Goal: Transaction & Acquisition: Purchase product/service

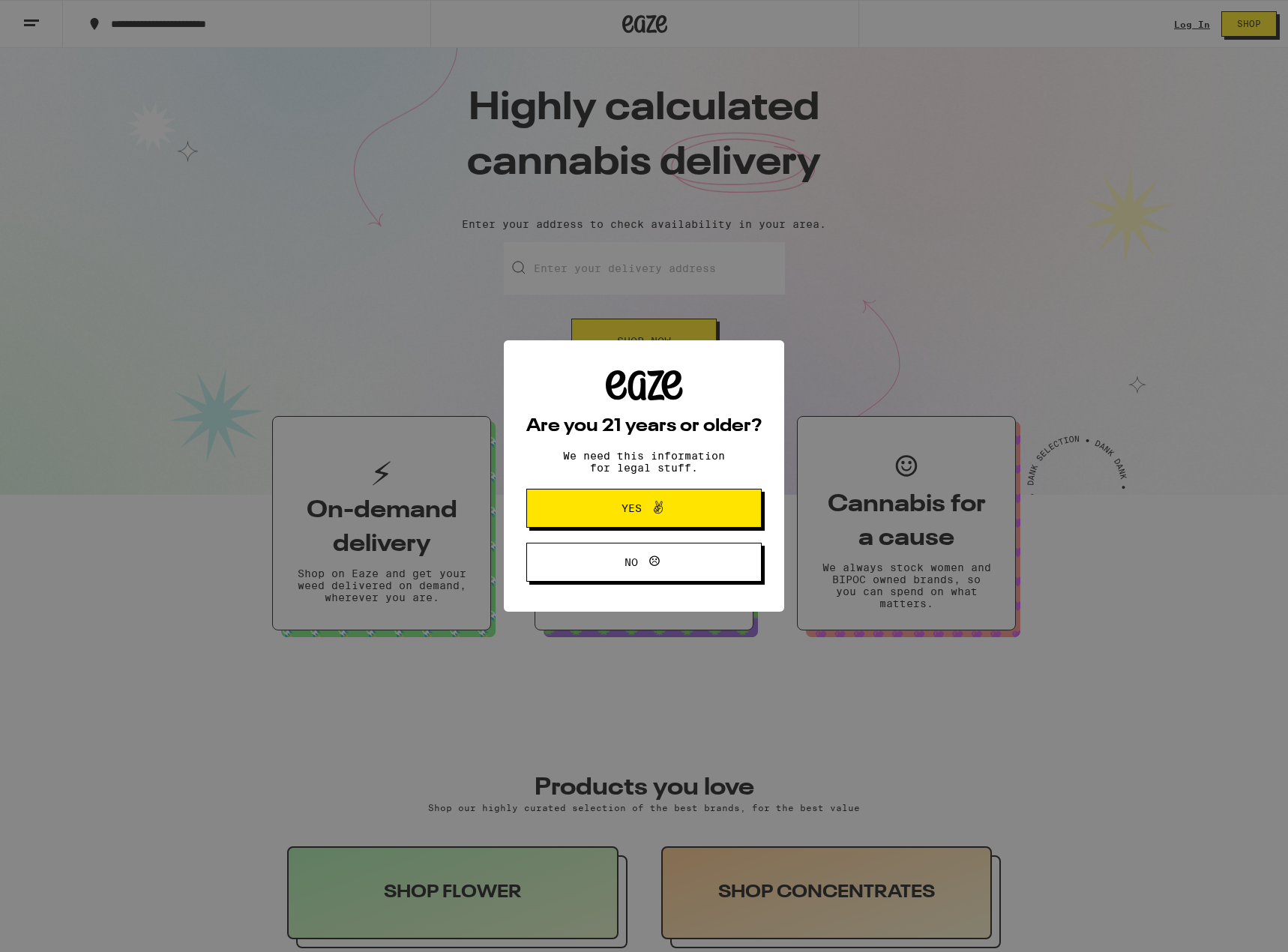
click at [677, 508] on span "Yes" at bounding box center [644, 508] width 114 height 20
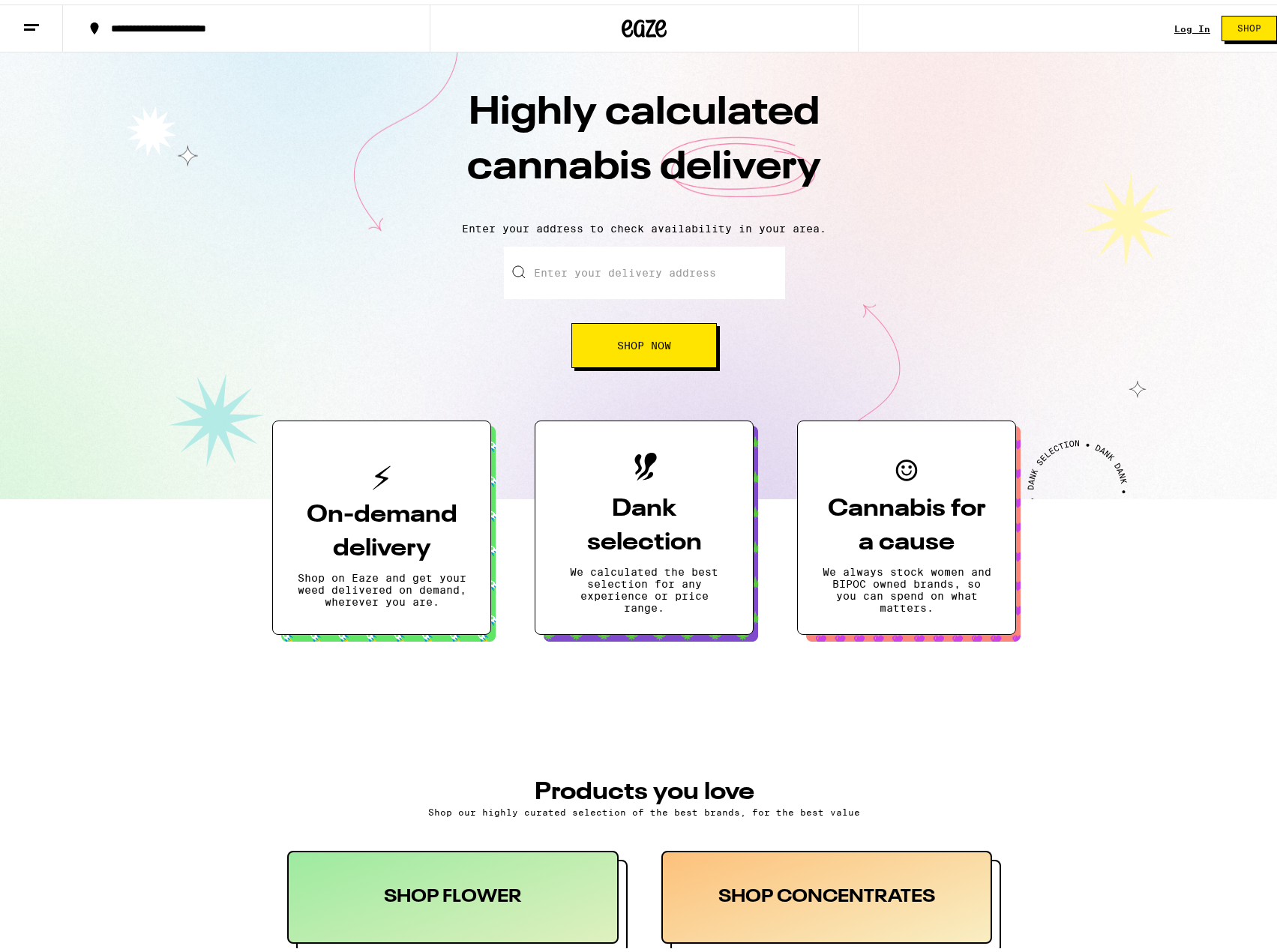
click at [1174, 20] on link "Log In" at bounding box center [1192, 24] width 36 height 9
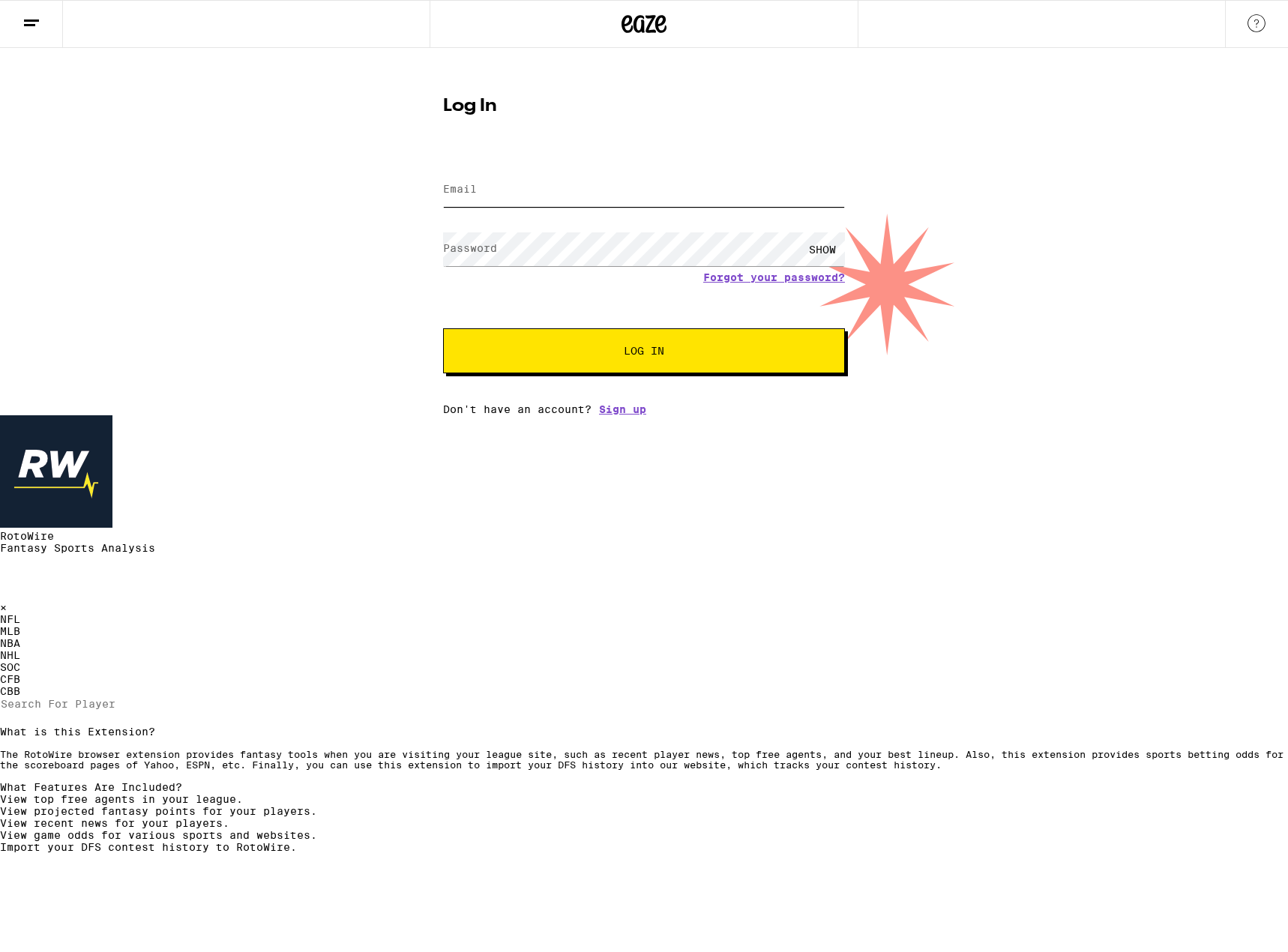
click at [709, 189] on input "Email" at bounding box center [644, 189] width 402 height 34
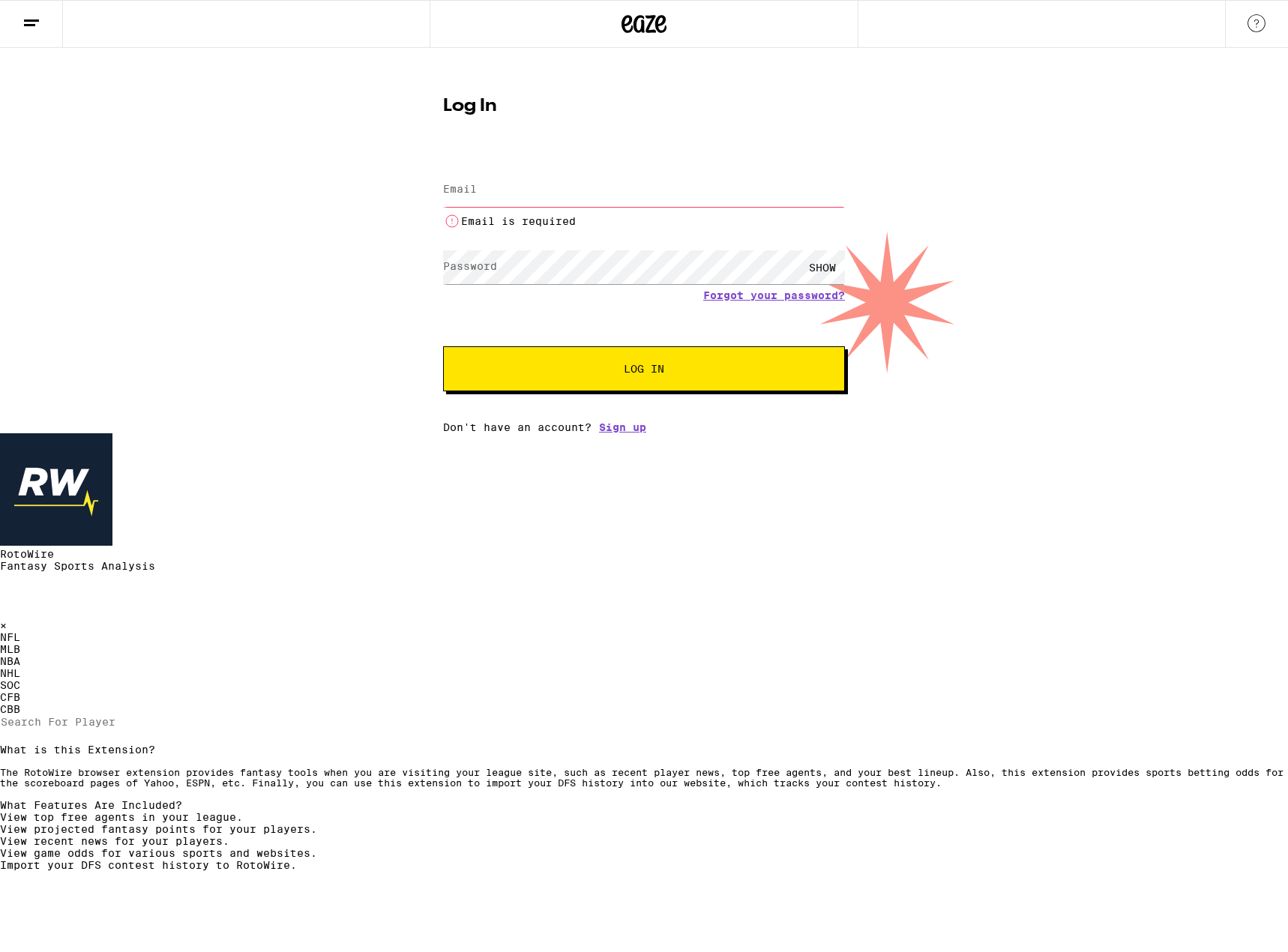
type input "[PERSON_NAME][EMAIL_ADDRESS][PERSON_NAME][DOMAIN_NAME]"
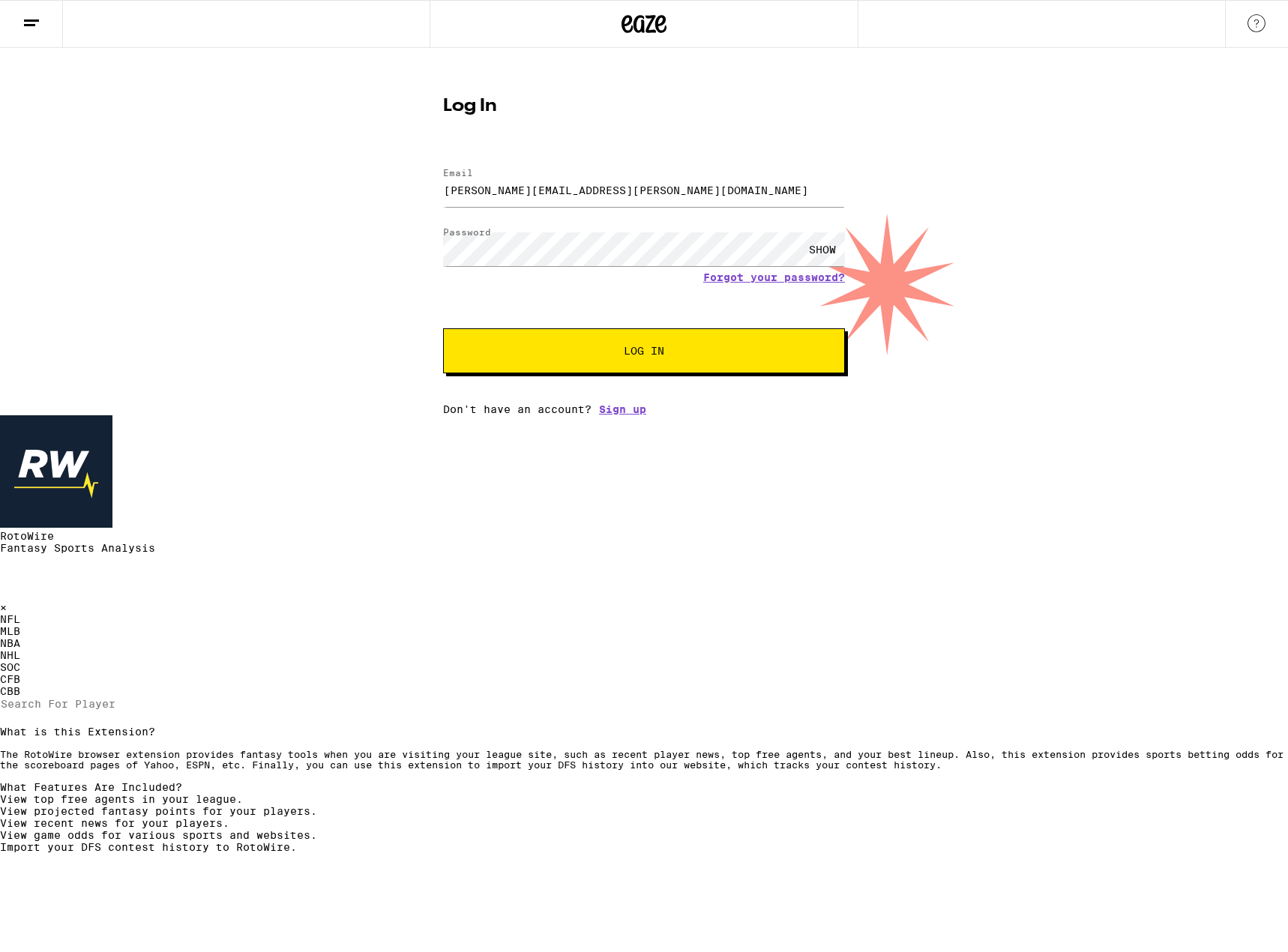
click at [714, 371] on button "Log In" at bounding box center [644, 350] width 402 height 45
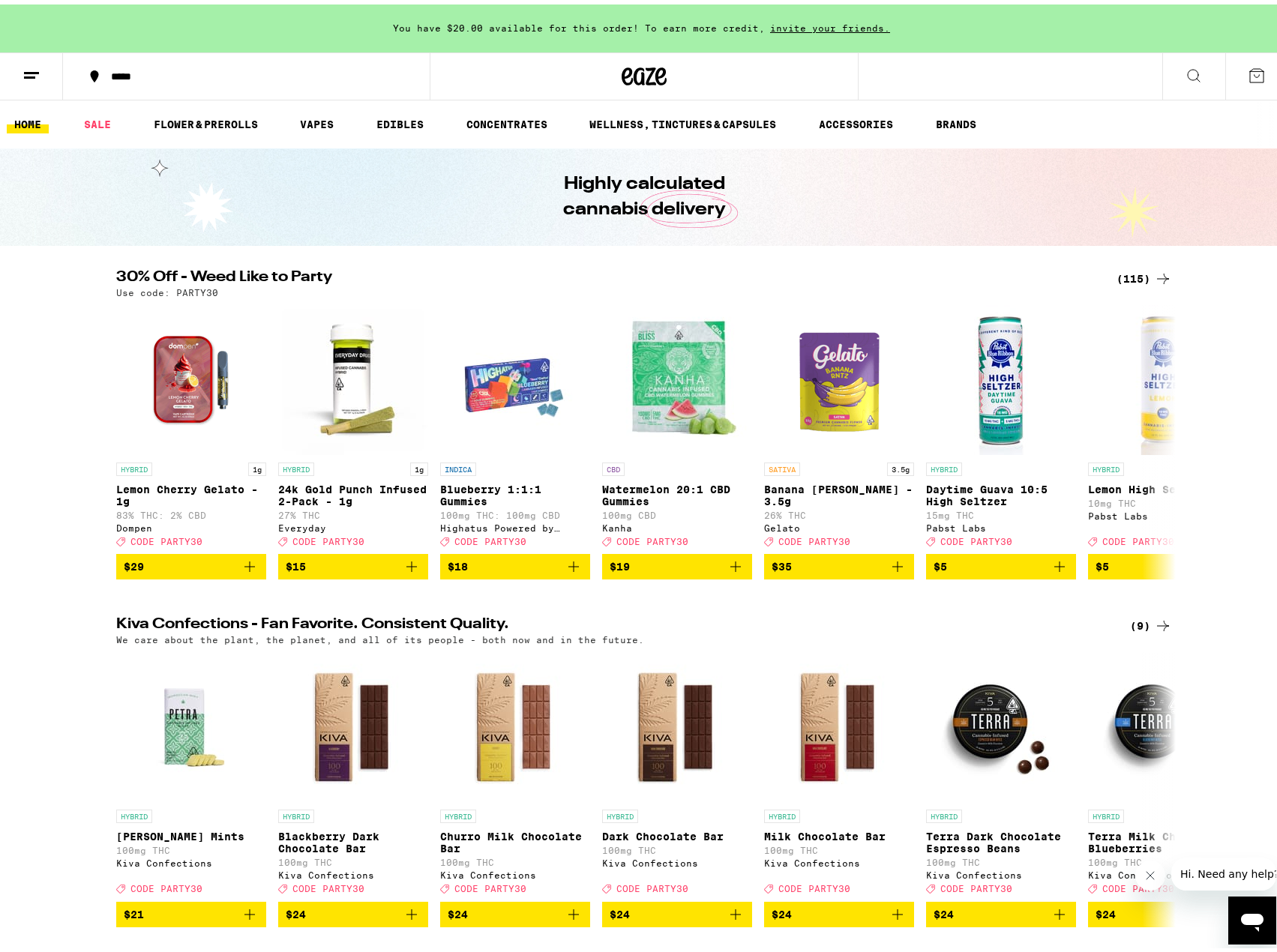
click at [1123, 272] on div "(115)" at bounding box center [1144, 274] width 56 height 18
